Goal: Task Accomplishment & Management: Manage account settings

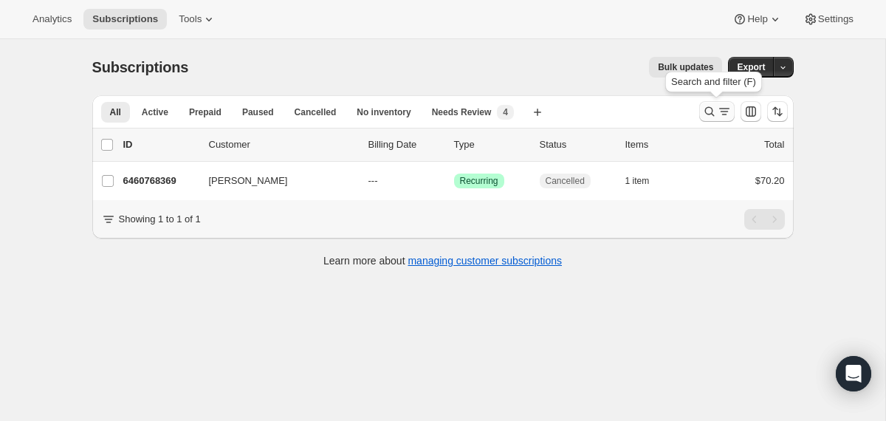
click at [705, 114] on icon "Search and filter results" at bounding box center [709, 111] width 15 height 15
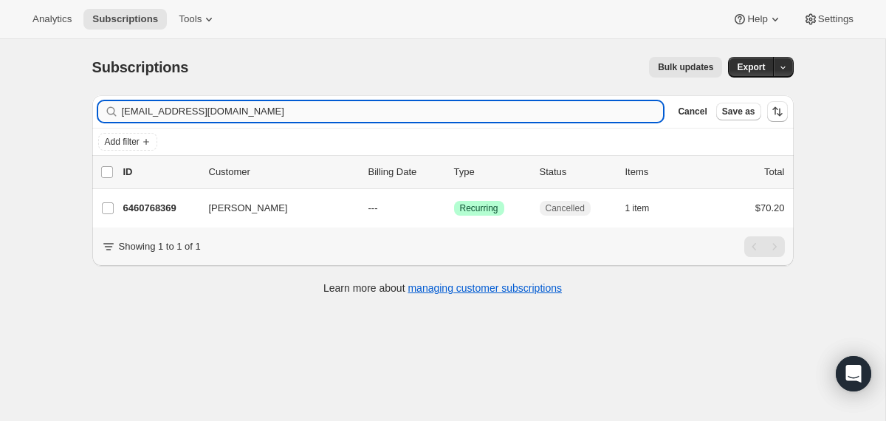
click at [357, 109] on input "[EMAIL_ADDRESS][DOMAIN_NAME]" at bounding box center [393, 111] width 542 height 21
type input "[EMAIL_ADDRESS][DOMAIN_NAME]"
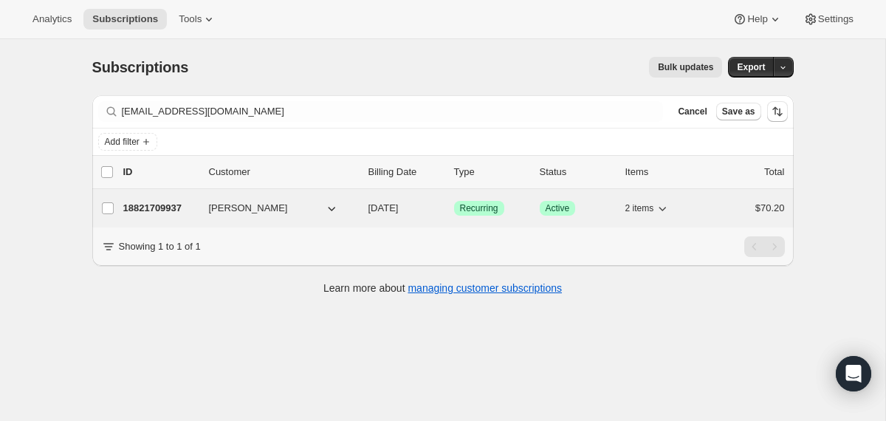
click at [363, 203] on div "18821709937 [PERSON_NAME] [DATE] Success Recurring Success Active 2 items $70.20" at bounding box center [454, 208] width 662 height 21
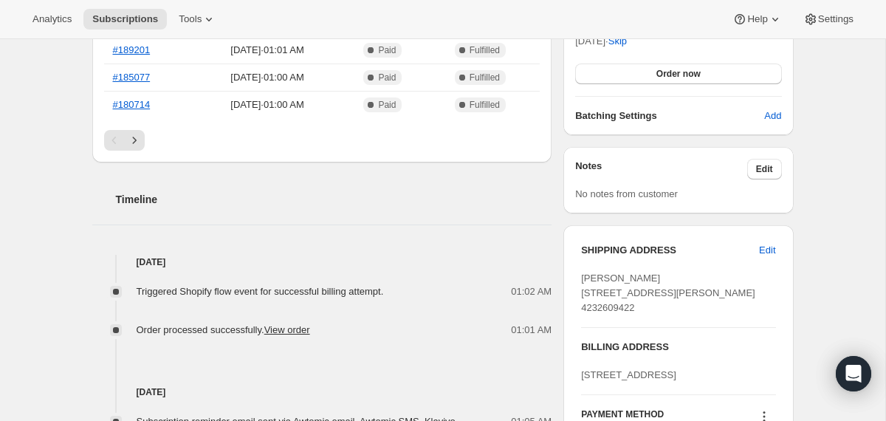
scroll to position [397, 0]
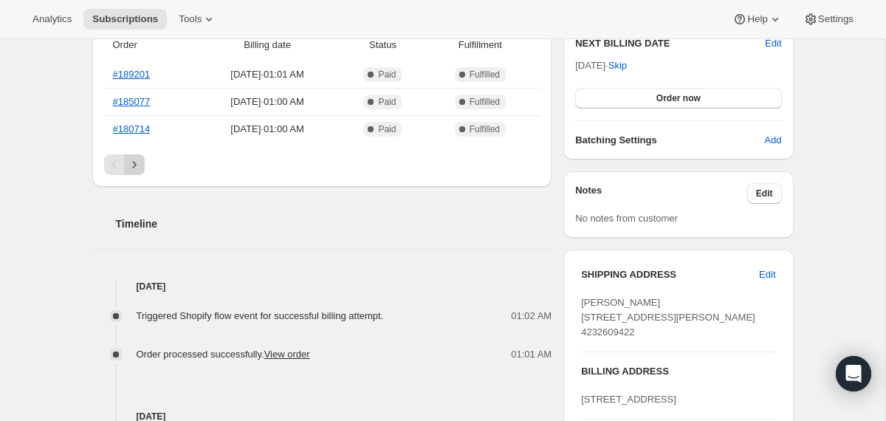
click at [139, 161] on icon "Next" at bounding box center [134, 164] width 15 height 15
click at [112, 165] on icon "Previous" at bounding box center [114, 164] width 4 height 7
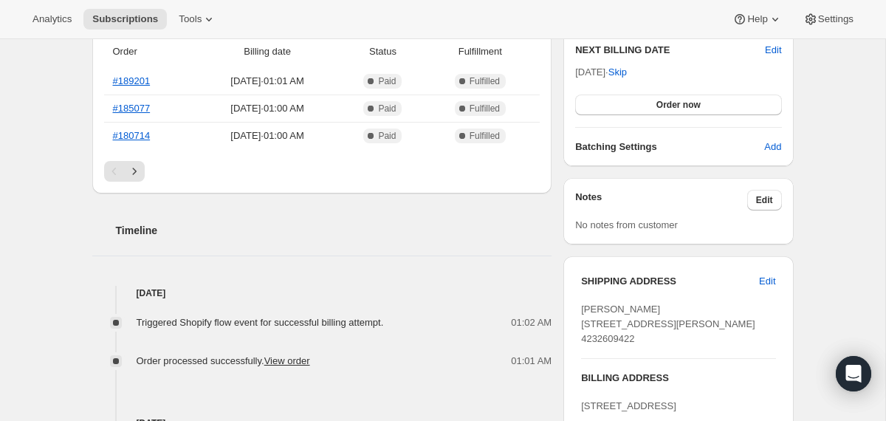
scroll to position [365, 0]
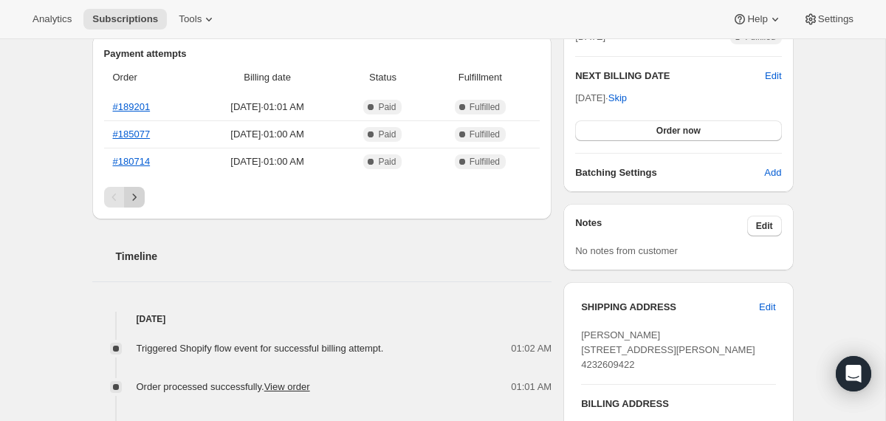
click at [134, 193] on icon "Next" at bounding box center [134, 197] width 15 height 15
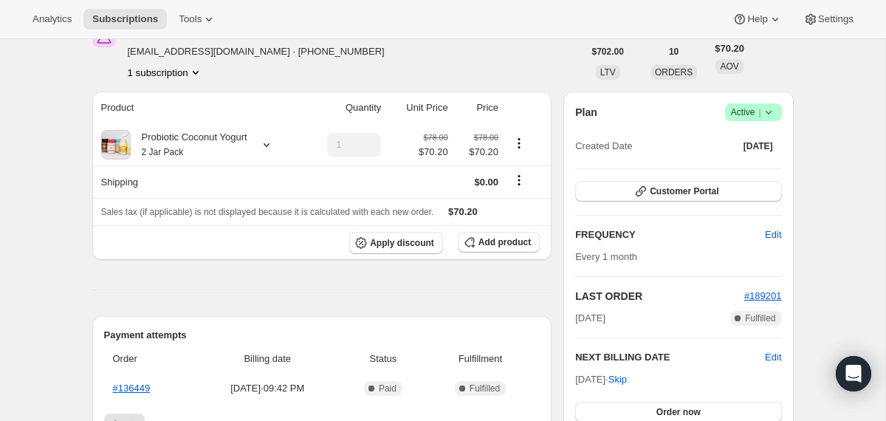
scroll to position [27, 0]
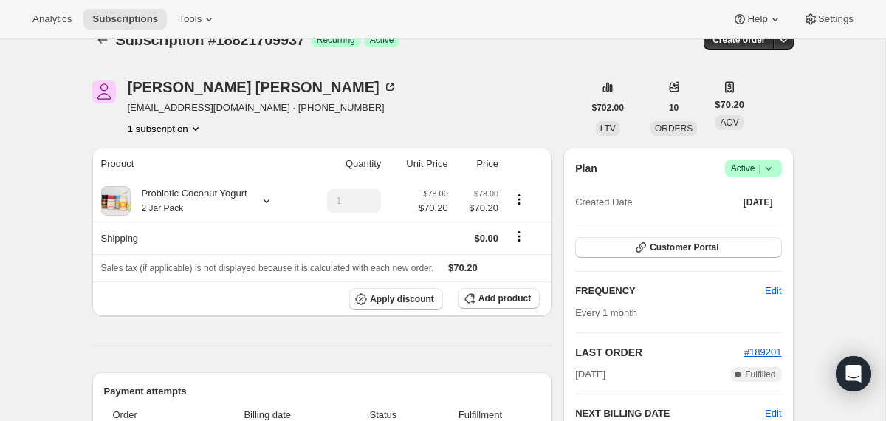
click at [767, 174] on icon at bounding box center [768, 168] width 15 height 15
click at [734, 214] on button "Cancel subscription" at bounding box center [748, 222] width 92 height 24
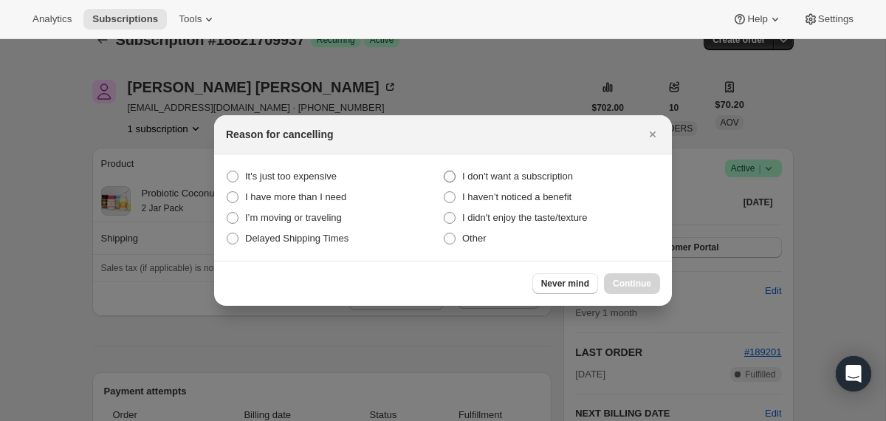
click at [547, 177] on span "I don't want a subscription" at bounding box center [517, 176] width 111 height 11
click at [445, 171] on subscription "I don't want a subscription" at bounding box center [444, 171] width 1 height 1
radio subscription "true"
click at [624, 286] on span "Continue" at bounding box center [632, 284] width 38 height 12
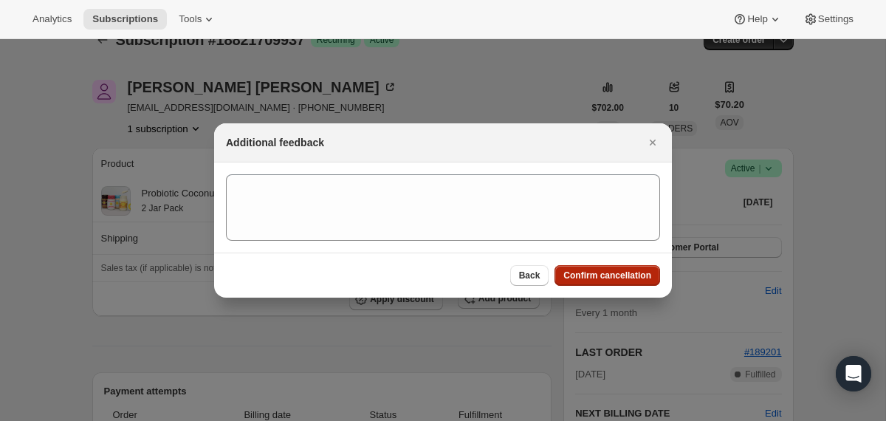
click at [602, 273] on span "Confirm cancellation" at bounding box center [607, 276] width 88 height 12
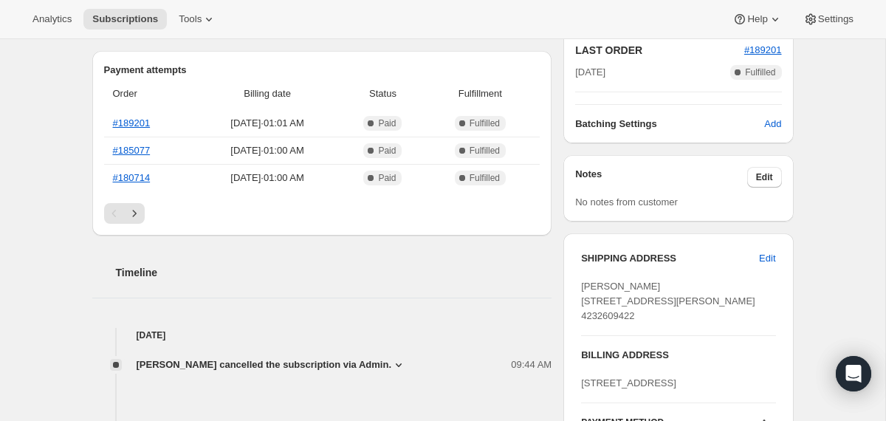
scroll to position [412, 0]
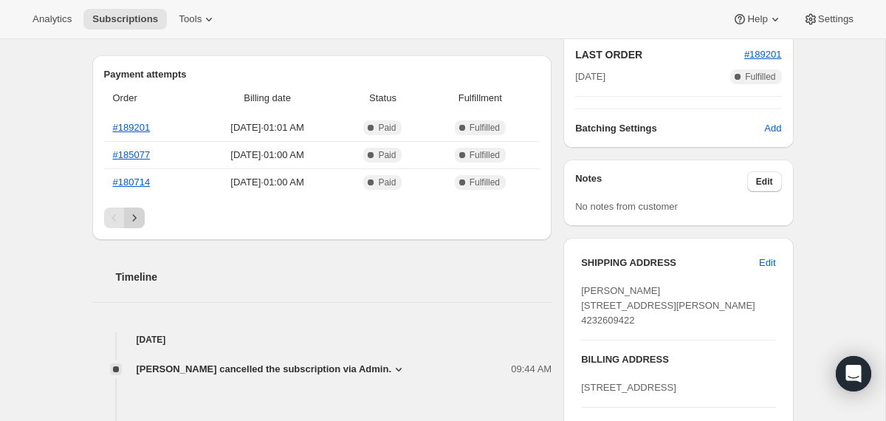
click at [136, 216] on icon "Next" at bounding box center [134, 217] width 15 height 15
click at [138, 222] on icon "Next" at bounding box center [134, 217] width 15 height 15
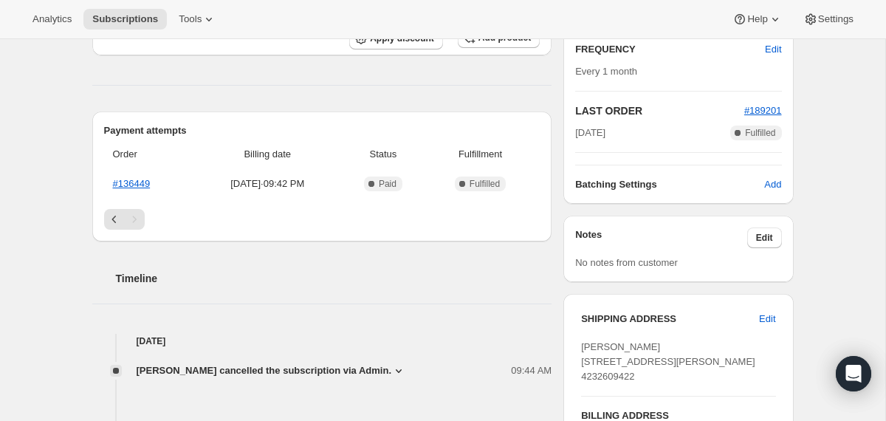
scroll to position [353, 0]
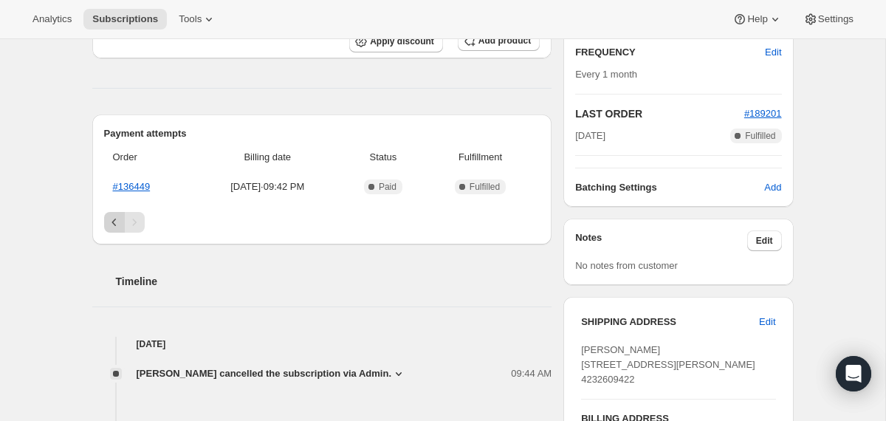
click at [113, 229] on icon "Previous" at bounding box center [114, 222] width 15 height 15
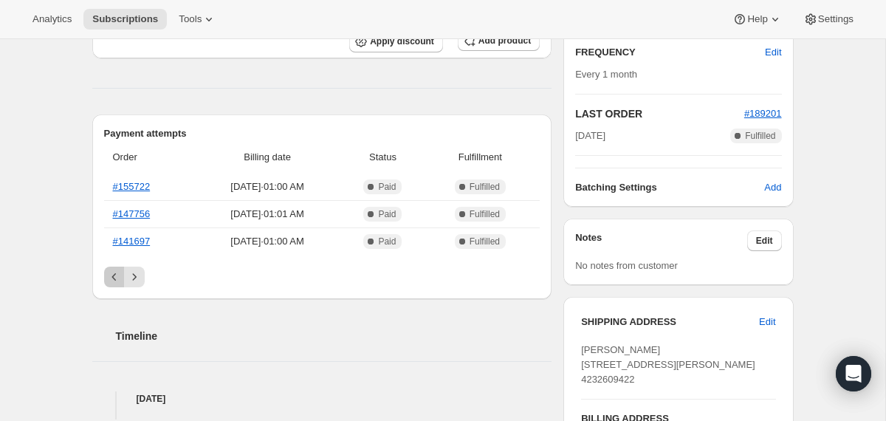
click at [117, 281] on icon "Previous" at bounding box center [114, 277] width 15 height 15
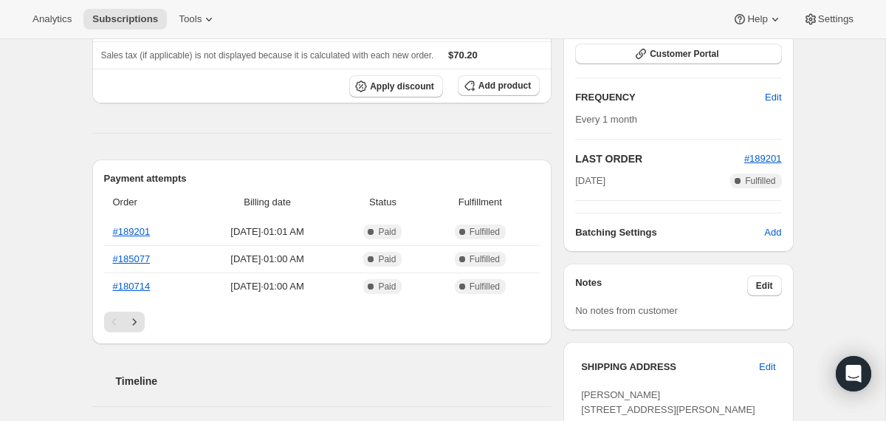
scroll to position [133, 0]
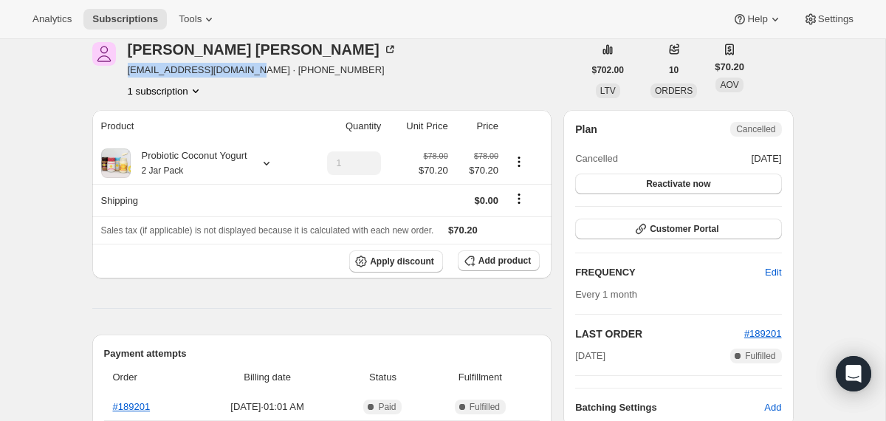
drag, startPoint x: 254, startPoint y: 70, endPoint x: 125, endPoint y: 68, distance: 129.3
click at [125, 68] on div "steve dingus james03s8iz@hotmail.com · +14232609422 1 subscription" at bounding box center [337, 70] width 491 height 56
copy span "james03s8iz@hotmail.com"
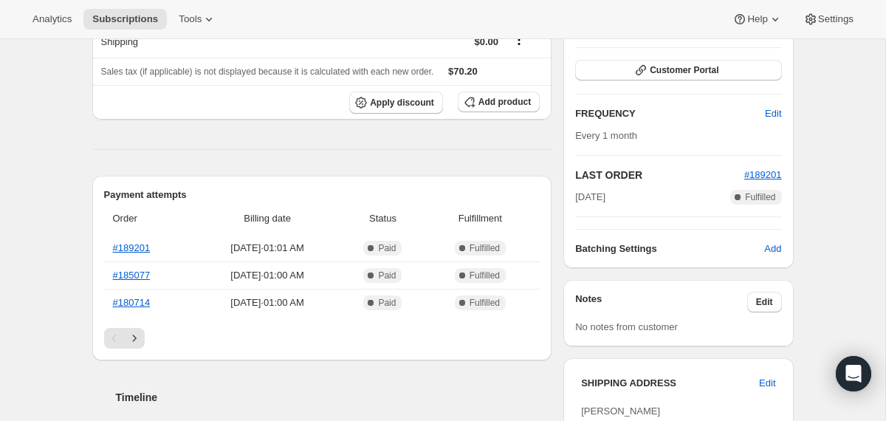
scroll to position [0, 0]
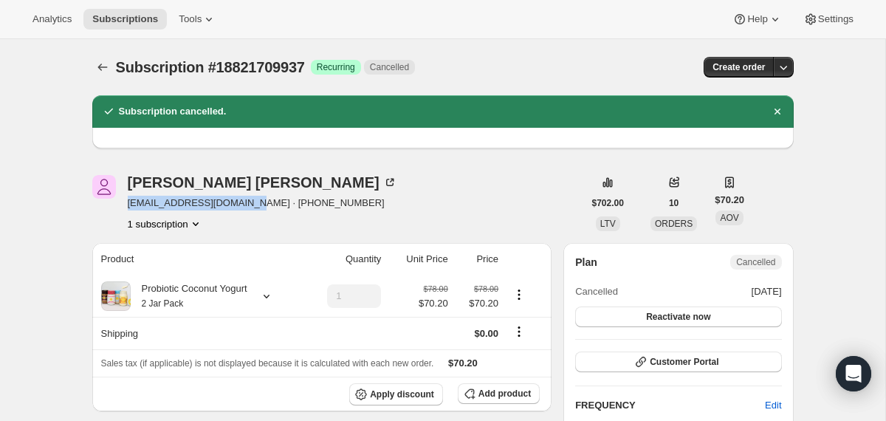
copy span "james03s8iz@hotmail.com"
